Goal: Transaction & Acquisition: Purchase product/service

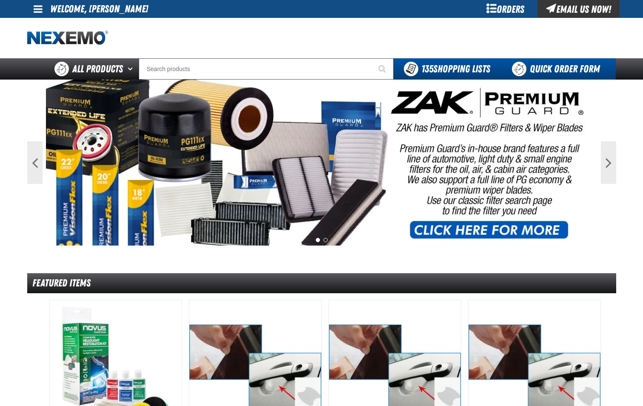
click at [585, 71] on link "Quick Order Form" at bounding box center [558, 68] width 115 height 21
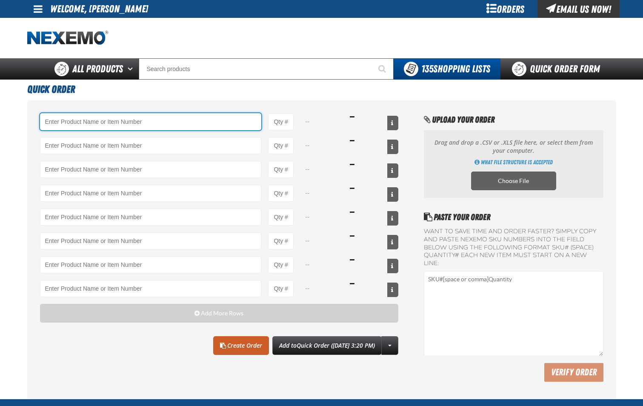
click at [153, 123] on input "Product" at bounding box center [151, 121] width 222 height 17
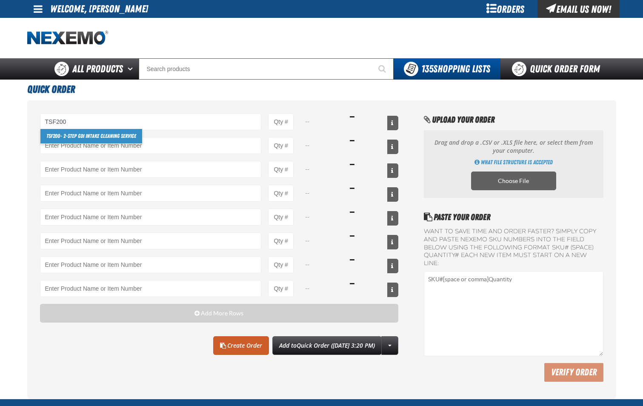
click at [135, 137] on link "TSF200 - 2-Step GDI Intake Cleaning Service" at bounding box center [91, 136] width 102 height 14
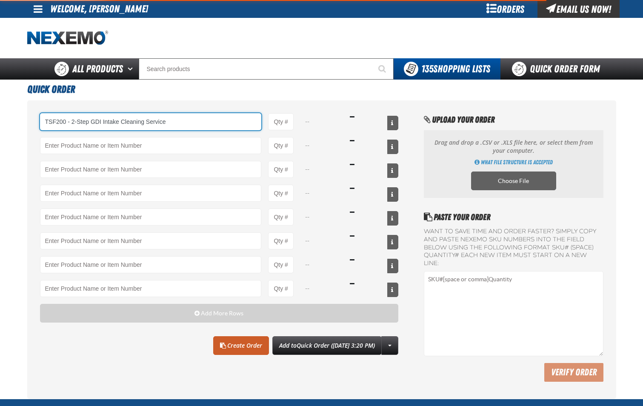
type input "TSF200 - 2-Step GDI Intake Cleaning Service"
type input "1"
select select "kit"
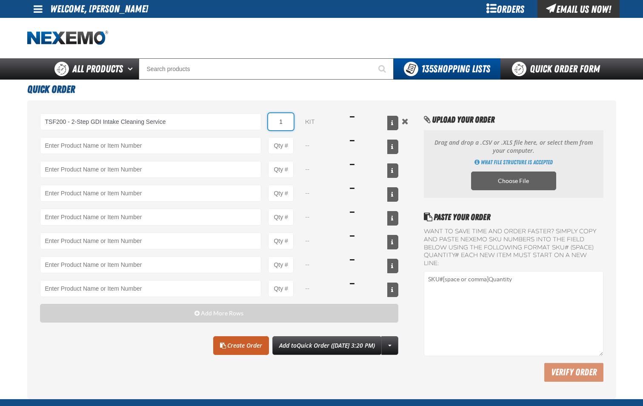
click at [289, 128] on input "1" at bounding box center [281, 121] width 26 height 17
type input "TSF200 - 2-Step GDI Intake Cleaning Service"
type input "12"
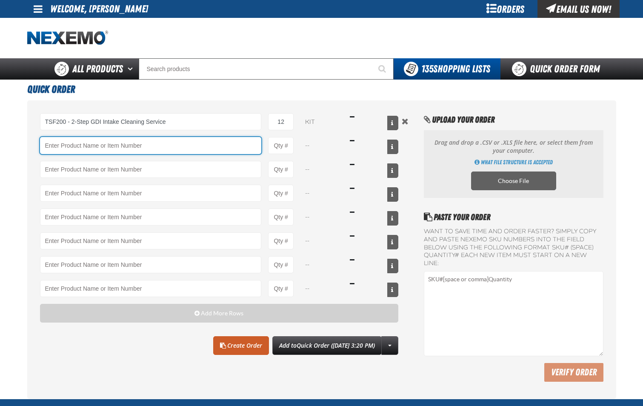
click at [223, 148] on input "Product" at bounding box center [151, 145] width 222 height 17
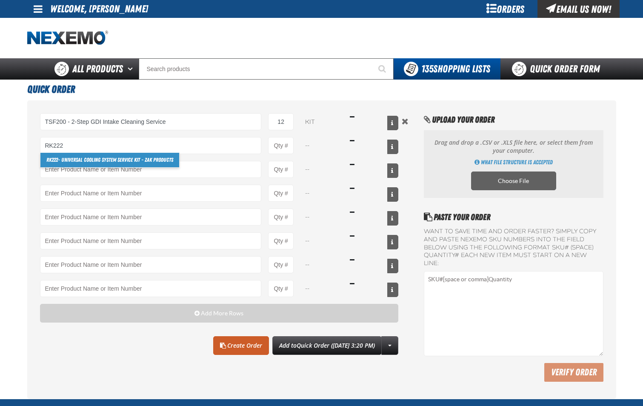
click at [158, 160] on link "RK222 - Universal Cooling System Service Kit - ZAK Products" at bounding box center [109, 160] width 139 height 14
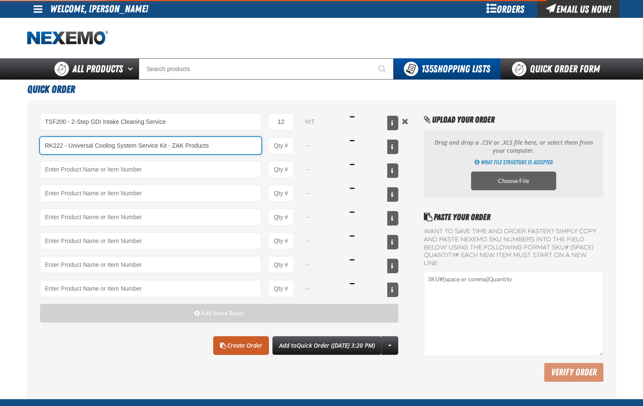
type input "RK222 - Universal Cooling System Service Kit - ZAK Products"
type input "1"
select select "kit"
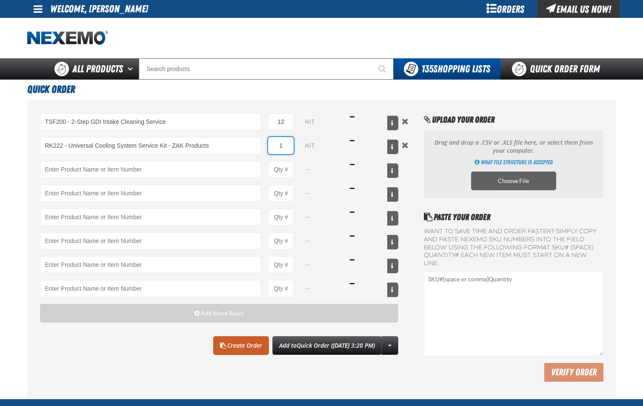
click at [286, 149] on input "1" at bounding box center [281, 145] width 26 height 17
type input "RK222 - Universal Cooling System Service Kit - ZAK Products"
type input "12"
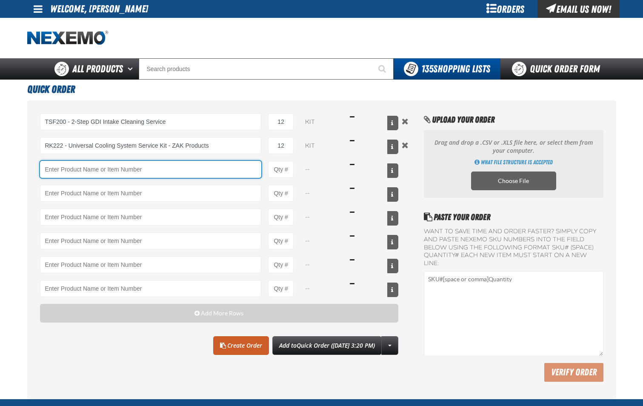
click at [232, 176] on input "Product" at bounding box center [151, 169] width 222 height 17
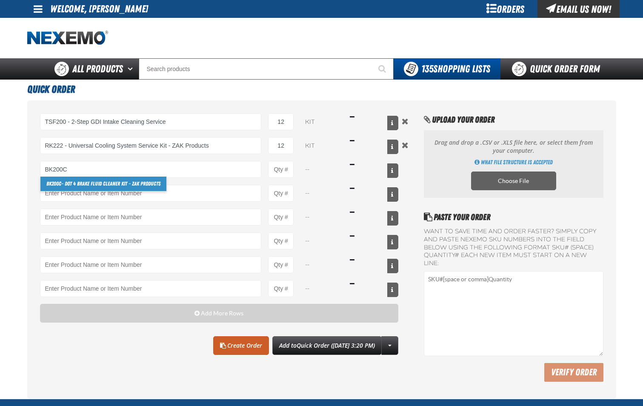
click at [158, 183] on link "BK200C - DOT 4 Brake Fluid Cleaner Kit - ZAK Products" at bounding box center [103, 184] width 126 height 14
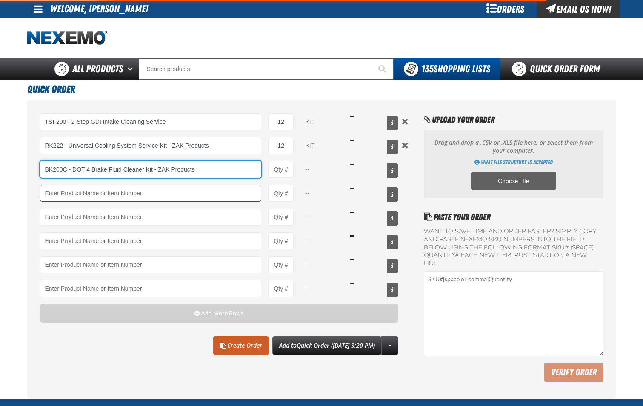
type input "BK200C - DOT 4 Brake Fluid Cleaner Kit - ZAK Products"
type input "1"
select select "kit"
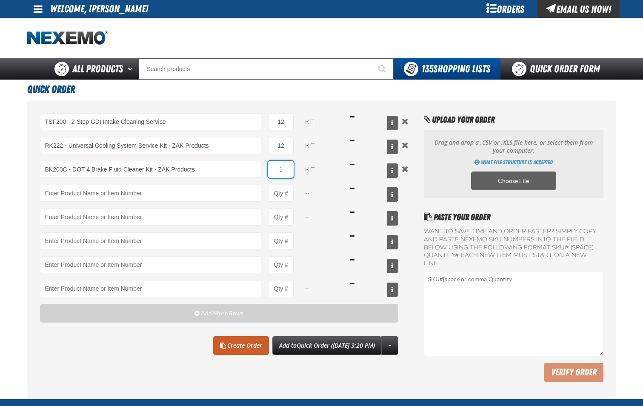
click at [284, 172] on input "1" at bounding box center [281, 169] width 26 height 17
type input "BK200C - DOT 4 Brake Fluid Cleaner Kit - ZAK Products"
type input "12"
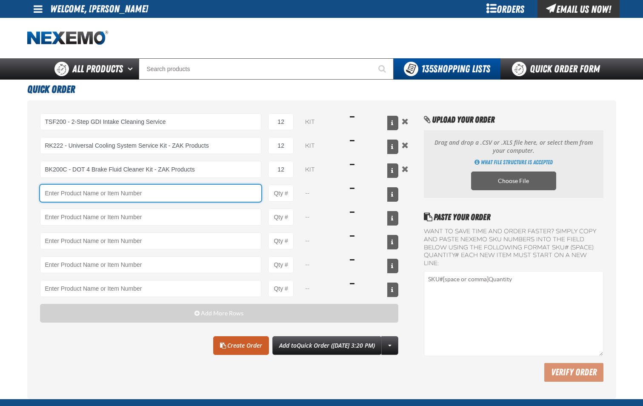
click at [223, 197] on input "Product" at bounding box center [151, 193] width 222 height 17
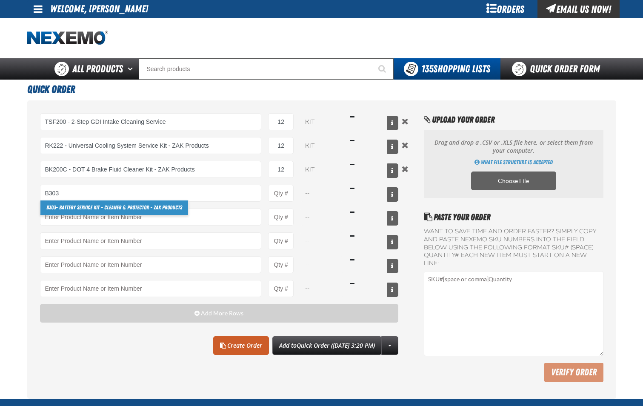
click at [180, 211] on link "B303 - Battery Service Kit - Cleaner & Protector - ZAK Products" at bounding box center [114, 207] width 148 height 14
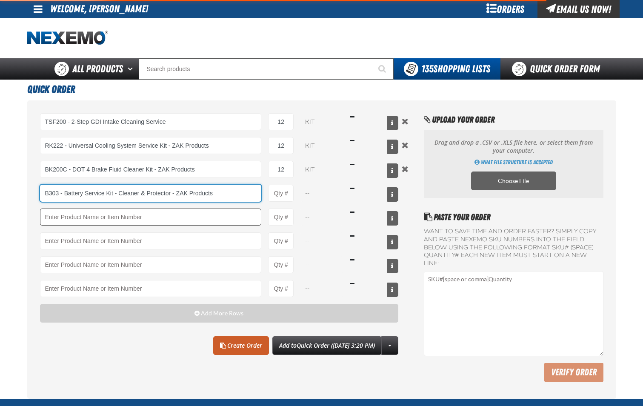
type input "B303 - Battery Service Kit - Cleaner &amp; Protector - ZAK Products"
type input "1"
select select "kit"
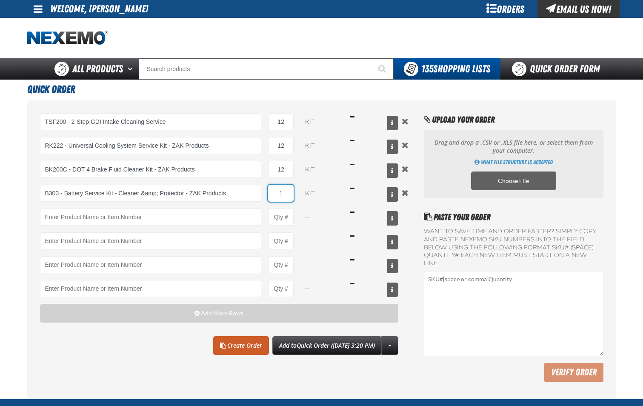
click at [285, 196] on input "1" at bounding box center [281, 193] width 26 height 17
type input "B303 - Battery Service Kit - Cleaner &amp; Protector - ZAK Products"
type input "12"
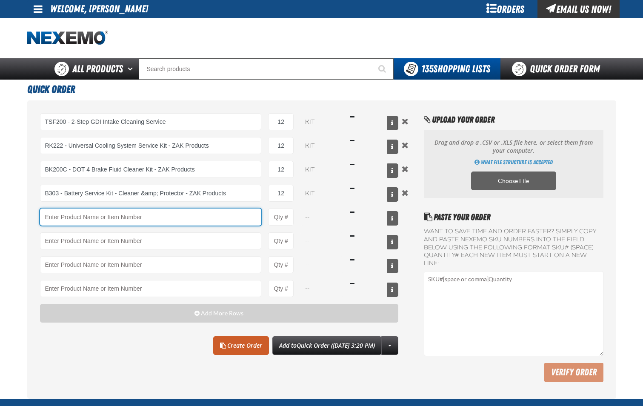
click at [246, 221] on input "Product" at bounding box center [151, 217] width 222 height 17
type input "R"
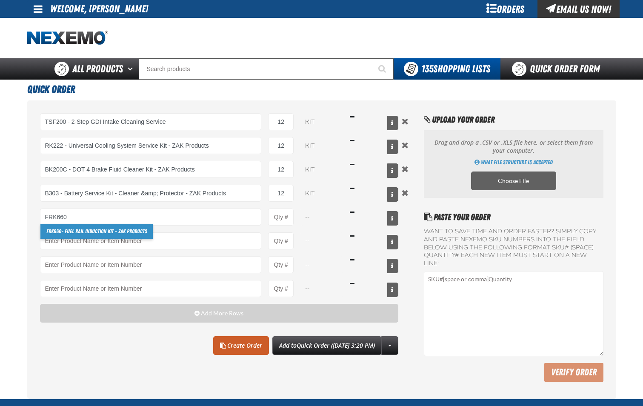
click at [142, 235] on link "FRK660 - Fuel Rail Induction Kit - ZAK Products" at bounding box center [96, 231] width 112 height 14
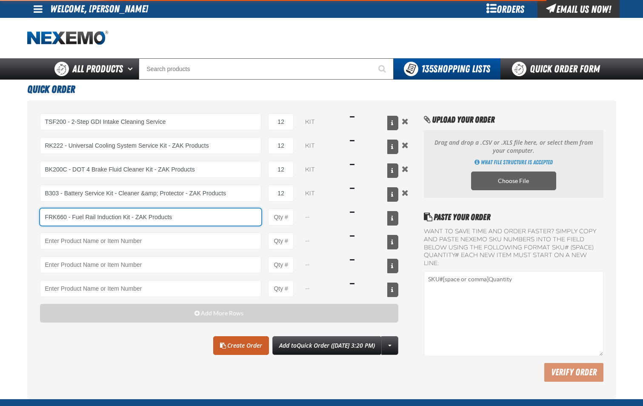
type input "FRK660 - Fuel Rail Induction Kit - ZAK Products"
type input "1"
select select "kit"
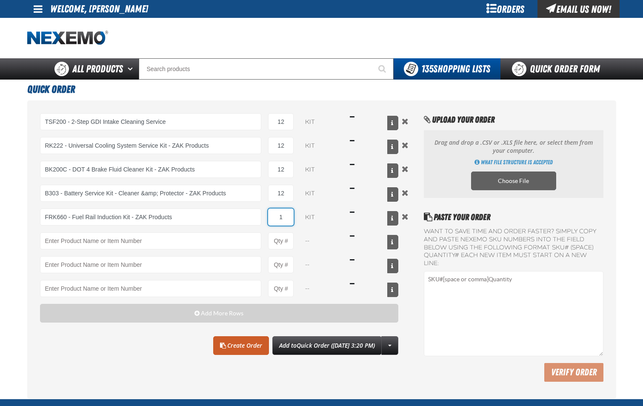
click at [285, 220] on input "1" at bounding box center [281, 217] width 26 height 17
type input "FRK660 - Fuel Rail Induction Kit - ZAK Products"
type input "12"
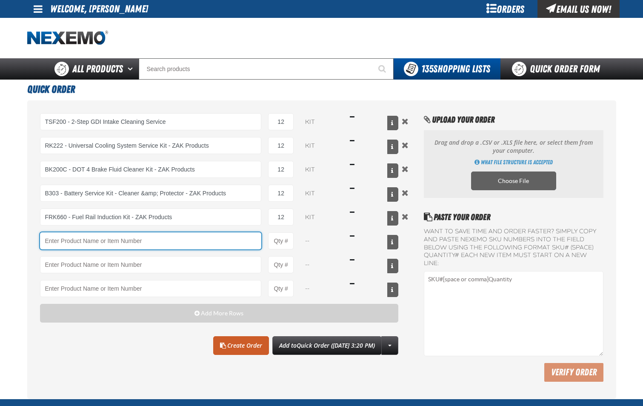
click at [246, 245] on input "Product" at bounding box center [151, 240] width 222 height 17
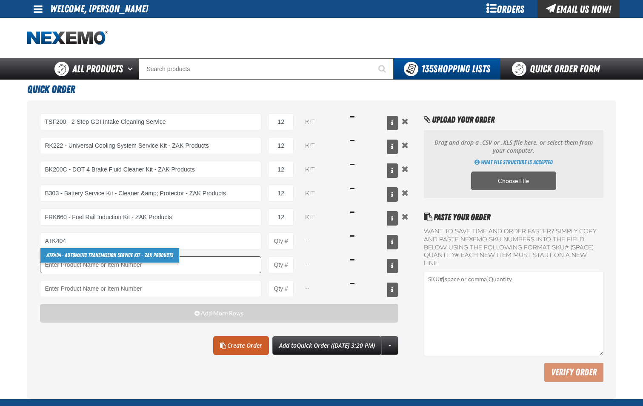
click at [164, 257] on link "ATK404 - Automatic Transmission Service Kit - ZAK Products" at bounding box center [109, 255] width 139 height 14
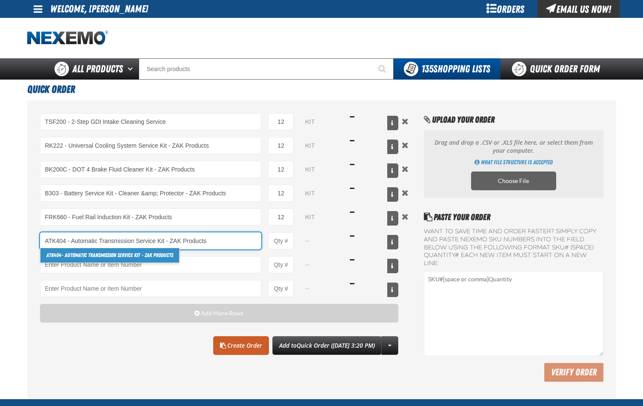
type input "ATK404 - Automatic Transmission Service Kit - ZAK Products"
type input "1"
select select "kit"
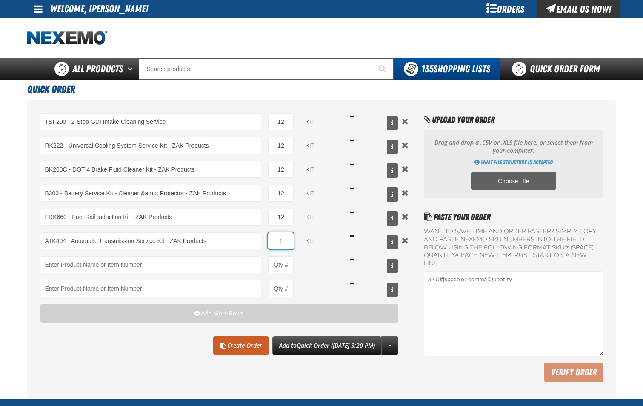
click at [286, 243] on input "1" at bounding box center [281, 240] width 26 height 17
type input "ATK404 - Automatic Transmission Service Kit - ZAK Products"
type input "12"
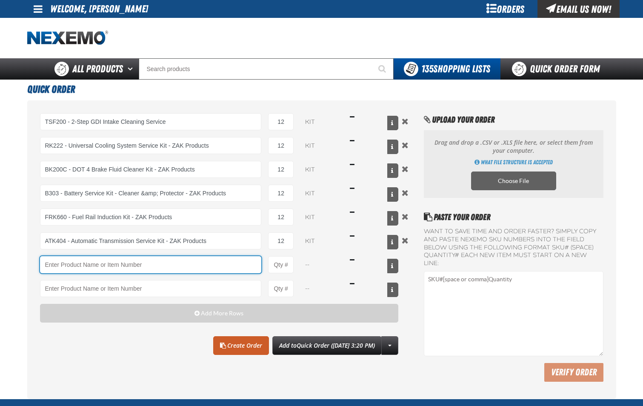
click at [186, 269] on input "Product" at bounding box center [151, 264] width 222 height 17
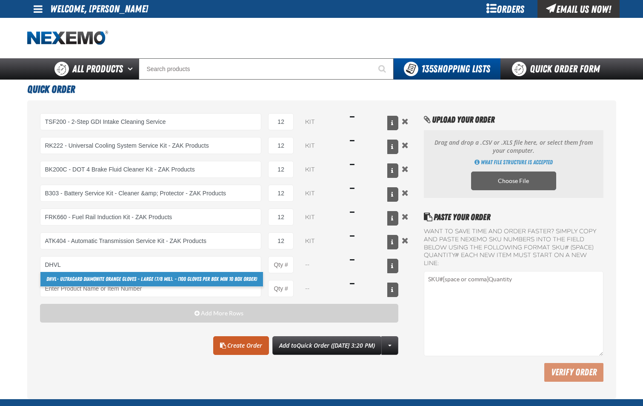
click at [186, 277] on link "DHVL - Ultragard Diamonite Orange Gloves - Large (7/8 mil). - (100 gloves per b…" at bounding box center [151, 279] width 223 height 14
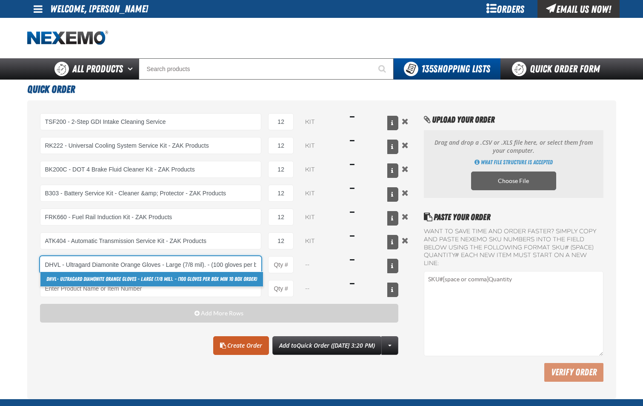
scroll to position [0, 57]
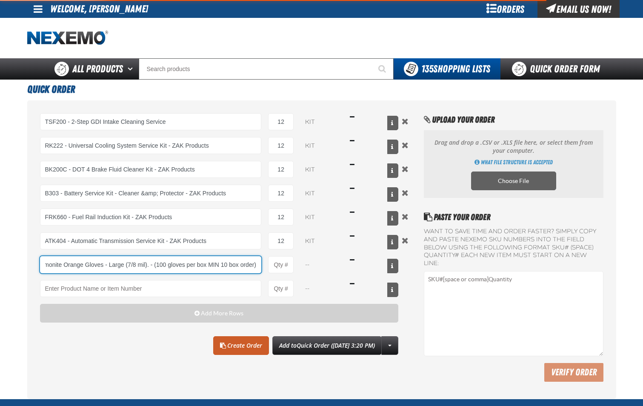
type input "DHVL - Ultragard Diamonite Orange Gloves - Large (7/8 mil). - (100 gloves per b…"
type input "1"
select select "box"
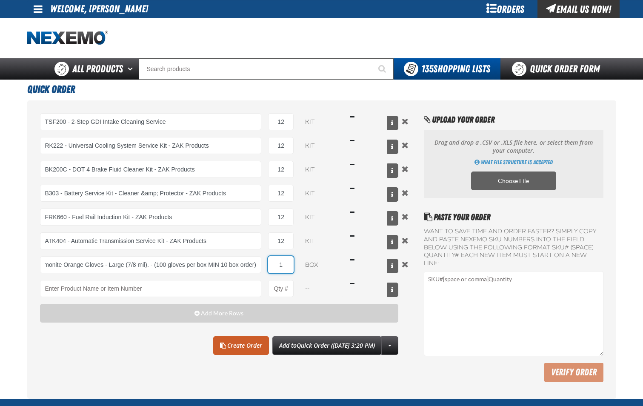
click at [290, 269] on input "1" at bounding box center [281, 264] width 26 height 17
type input "DHVL - Ultragard Diamonite Orange Gloves - Large (7/8 mil). - (100 gloves per b…"
type input "40"
click at [232, 350] on link "Create Order" at bounding box center [241, 345] width 56 height 19
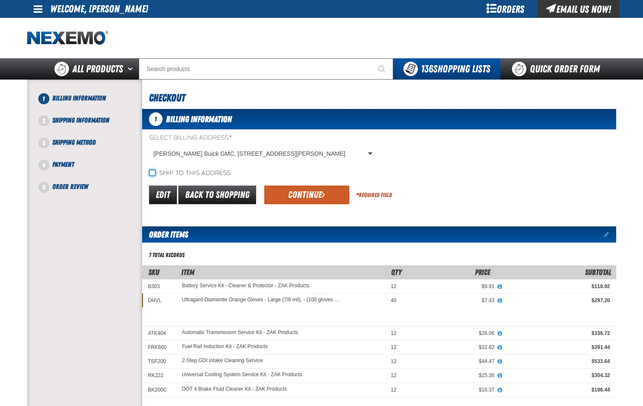
click at [155, 175] on input "Ship to this address" at bounding box center [152, 172] width 7 height 7
checkbox input "true"
click at [297, 194] on button "Continue" at bounding box center [306, 195] width 85 height 19
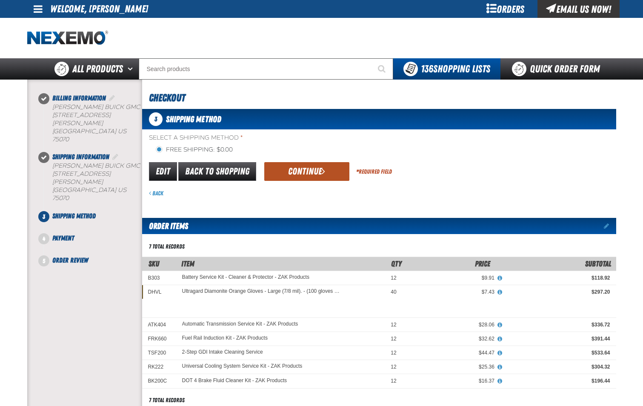
click at [304, 175] on button "Continue" at bounding box center [306, 171] width 85 height 19
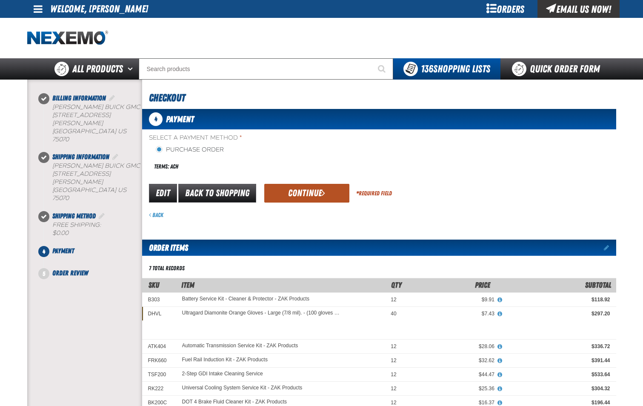
click at [301, 194] on button "Continue" at bounding box center [306, 193] width 85 height 19
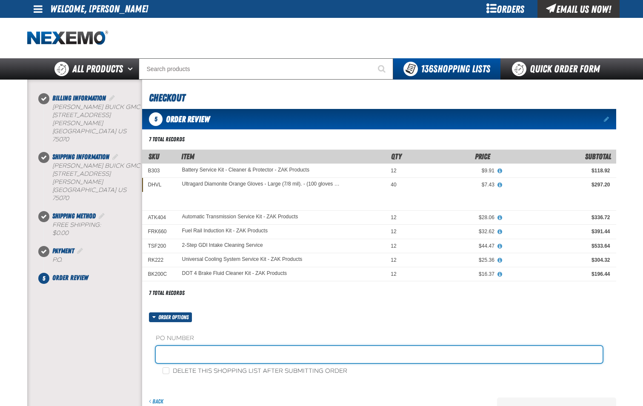
click at [252, 358] on input "text" at bounding box center [379, 354] width 447 height 17
type input "PARTS-JL"
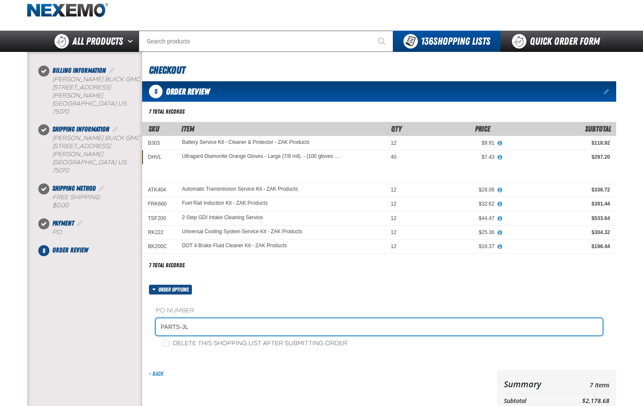
scroll to position [43, 0]
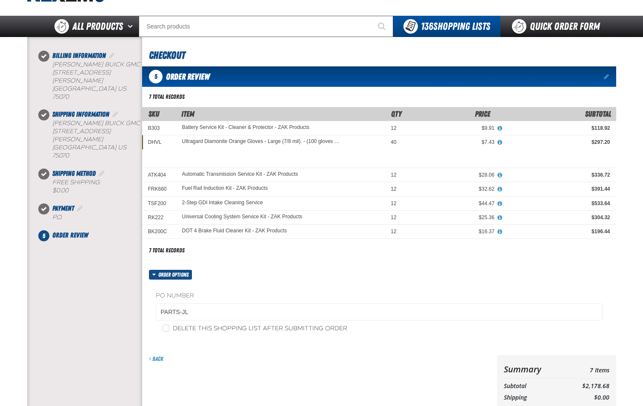
click at [161, 327] on div "Delete this shopping list after submitting order" at bounding box center [379, 328] width 447 height 9
click at [164, 328] on input "Delete this shopping list after submitting order" at bounding box center [166, 328] width 7 height 7
checkbox input "true"
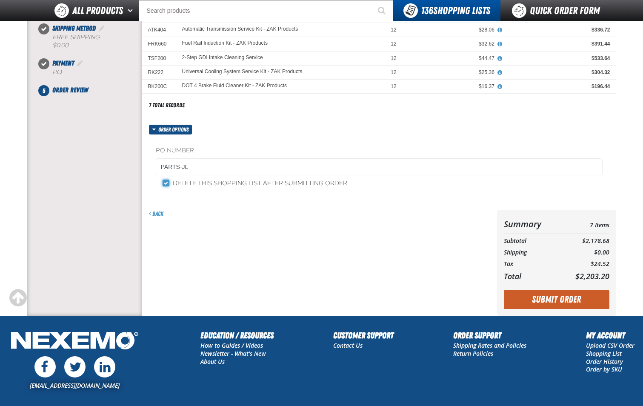
scroll to position [170, 0]
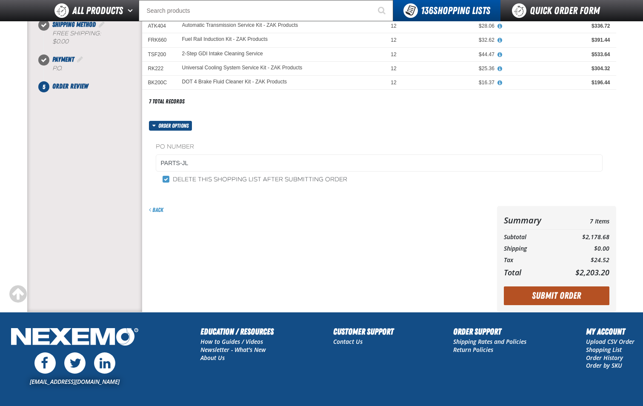
click at [557, 296] on button "Submit Order" at bounding box center [557, 295] width 106 height 19
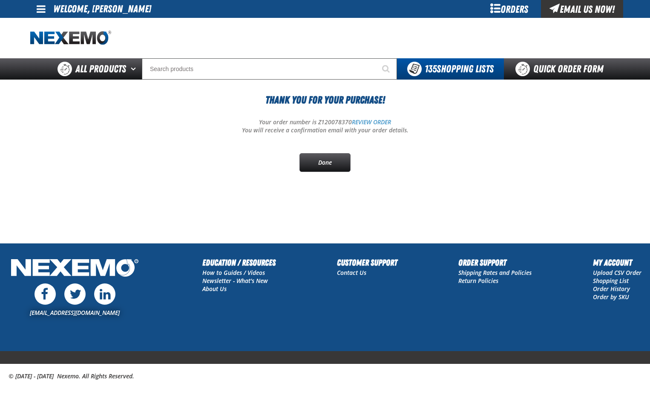
click at [198, 209] on main "Thank You For Your Purchase! Your order number is Z120078370 REVIEW ORDER You w…" at bounding box center [325, 161] width 650 height 163
click at [520, 14] on div "Orders" at bounding box center [509, 9] width 64 height 18
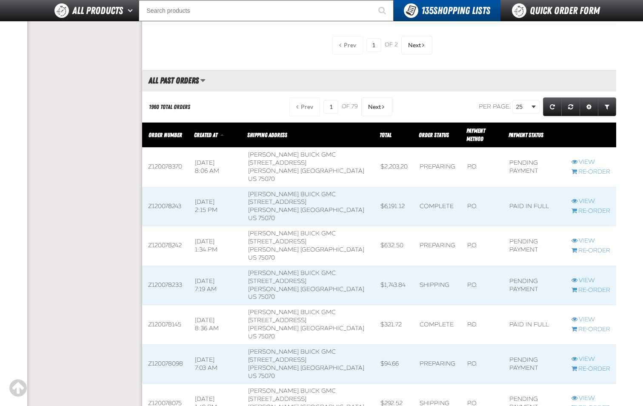
scroll to position [894, 0]
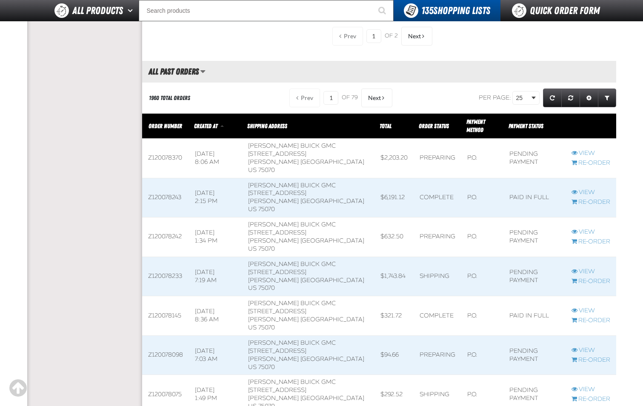
click at [169, 237] on span at bounding box center [165, 237] width 47 height 39
